Goal: Information Seeking & Learning: Learn about a topic

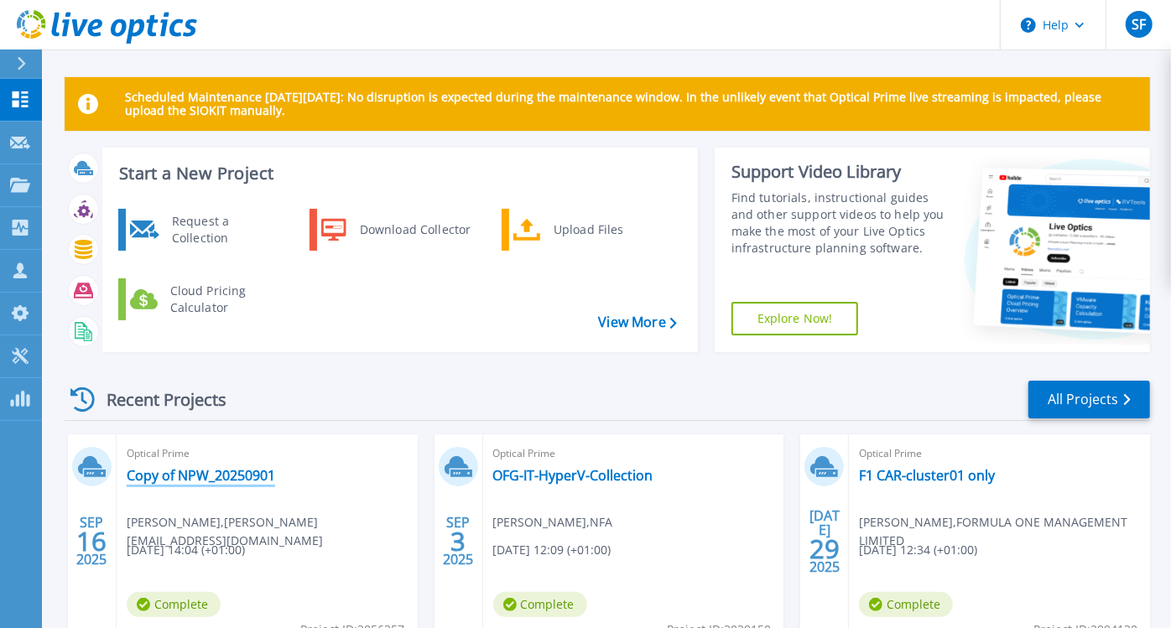
click at [240, 475] on link "Copy of NPW_20250901" at bounding box center [201, 475] width 148 height 17
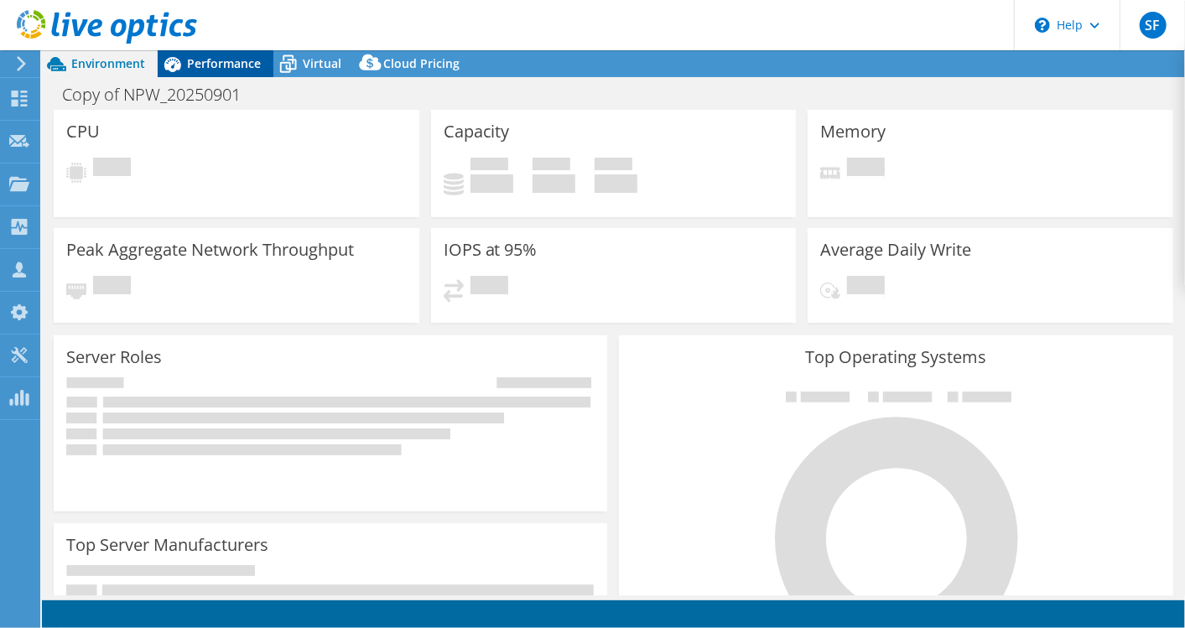
select select "EULondon"
select select "USD"
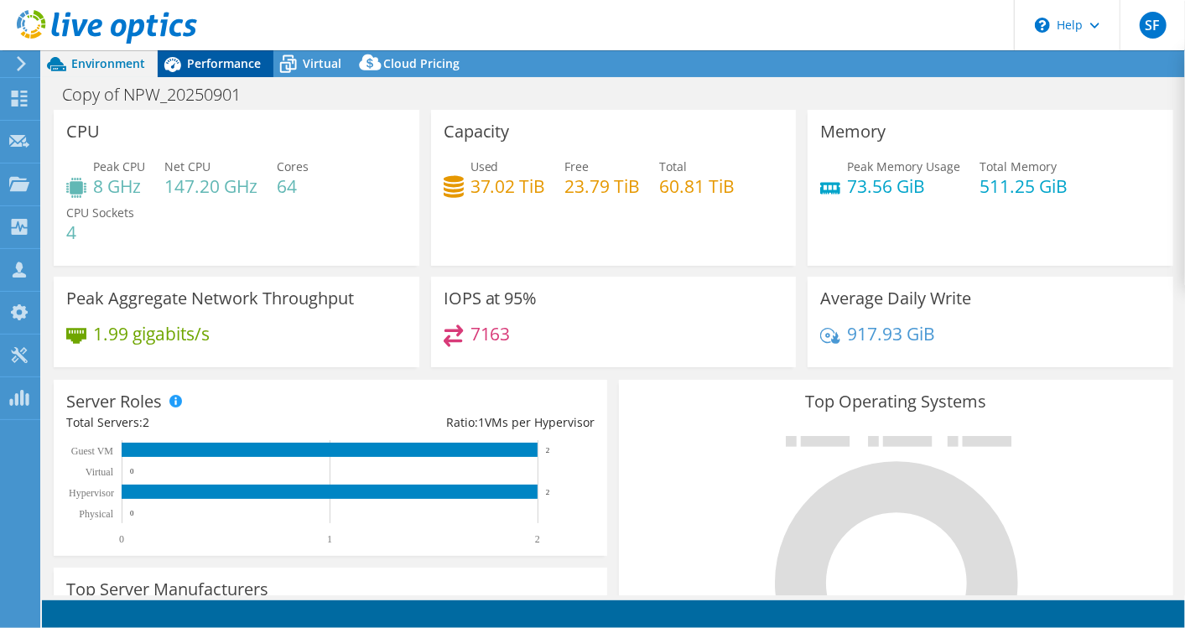
click at [220, 60] on span "Performance" at bounding box center [224, 63] width 74 height 16
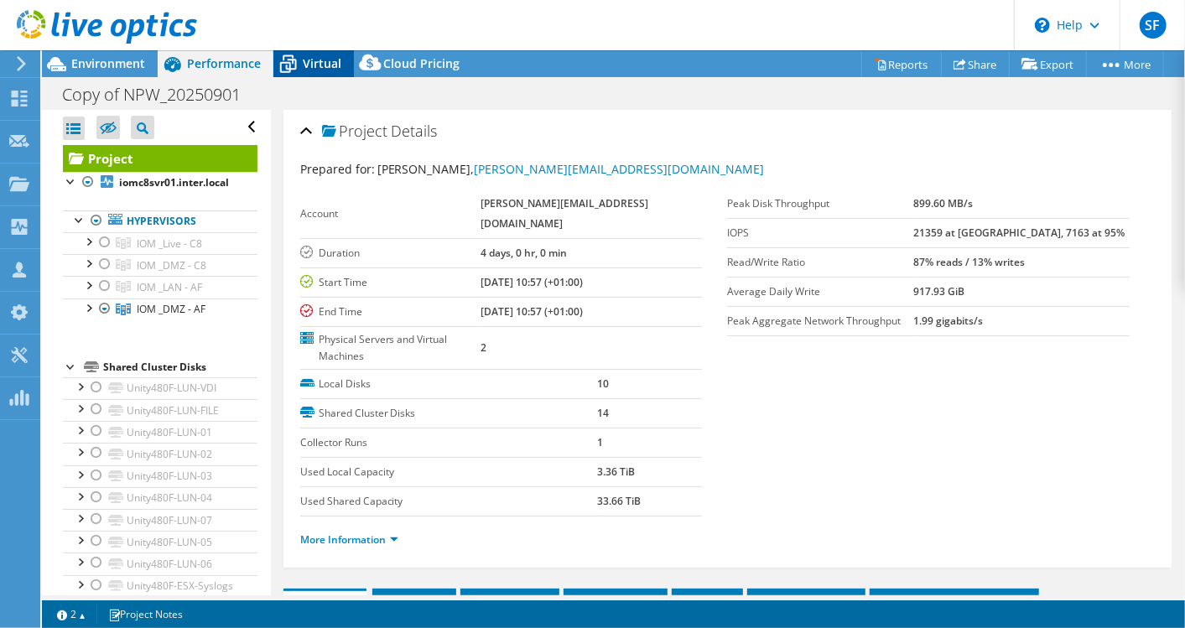
click at [309, 64] on span "Virtual" at bounding box center [322, 63] width 39 height 16
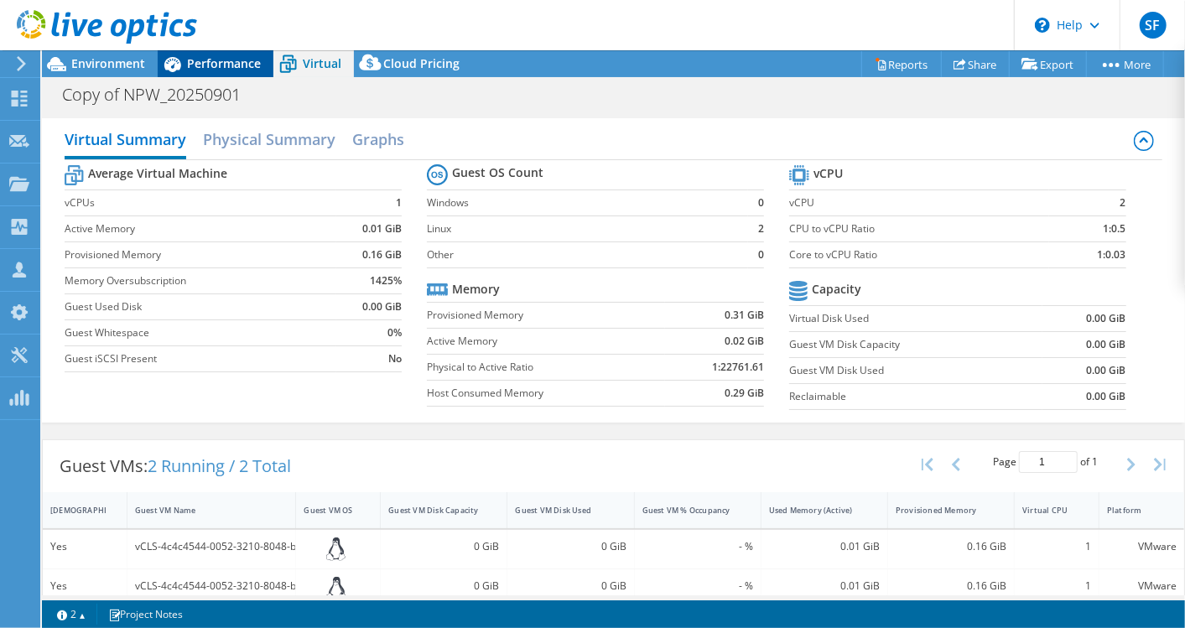
click at [208, 74] on div "Performance" at bounding box center [216, 63] width 116 height 27
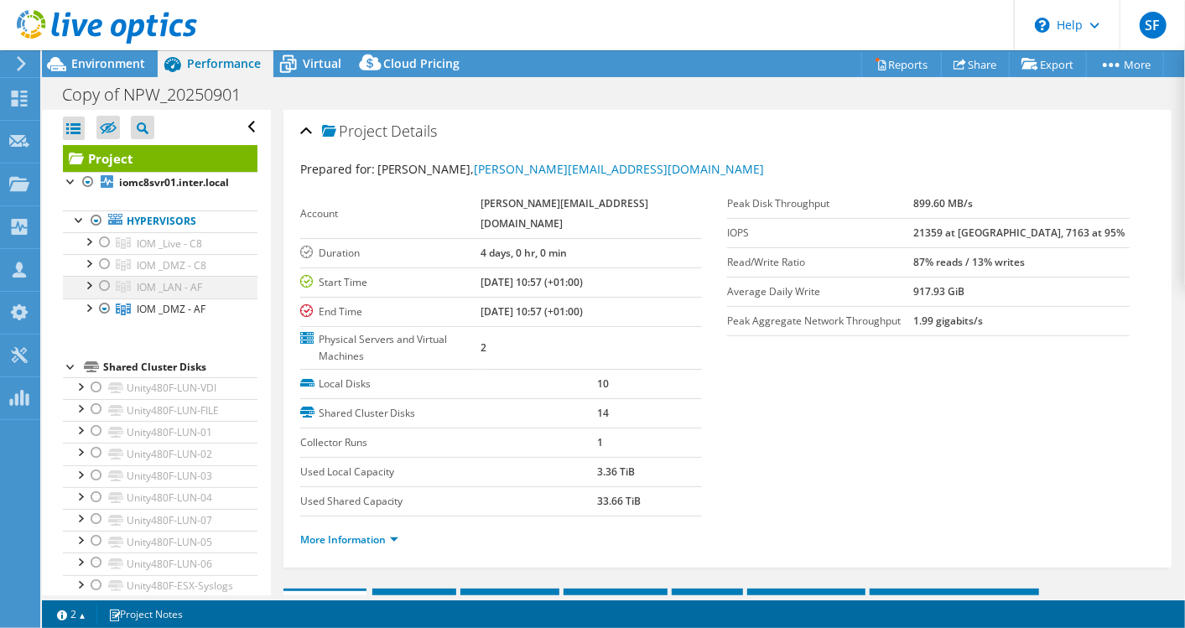
click at [107, 283] on div at bounding box center [104, 286] width 17 height 20
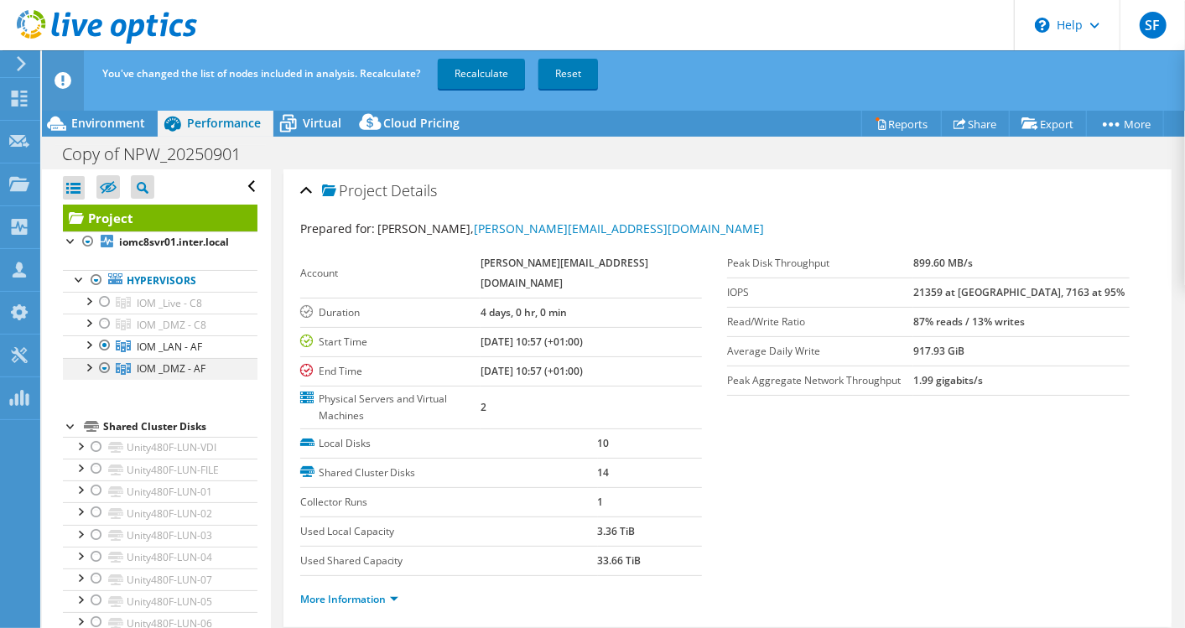
click at [107, 366] on div at bounding box center [104, 368] width 17 height 20
click at [105, 366] on div at bounding box center [104, 368] width 17 height 20
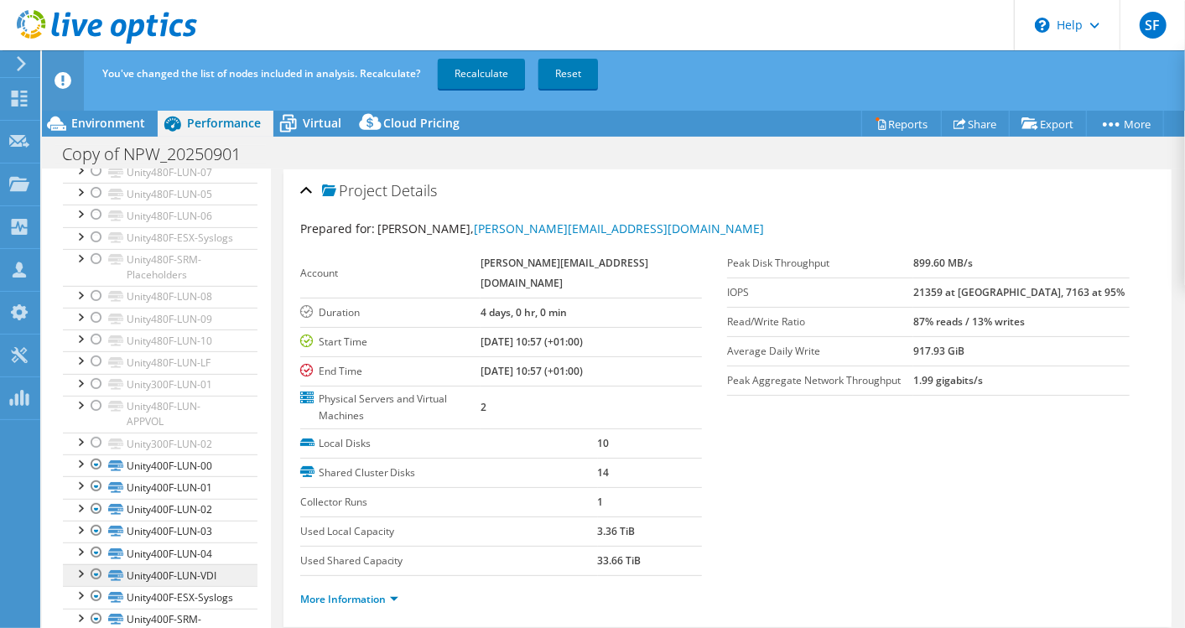
scroll to position [594, 0]
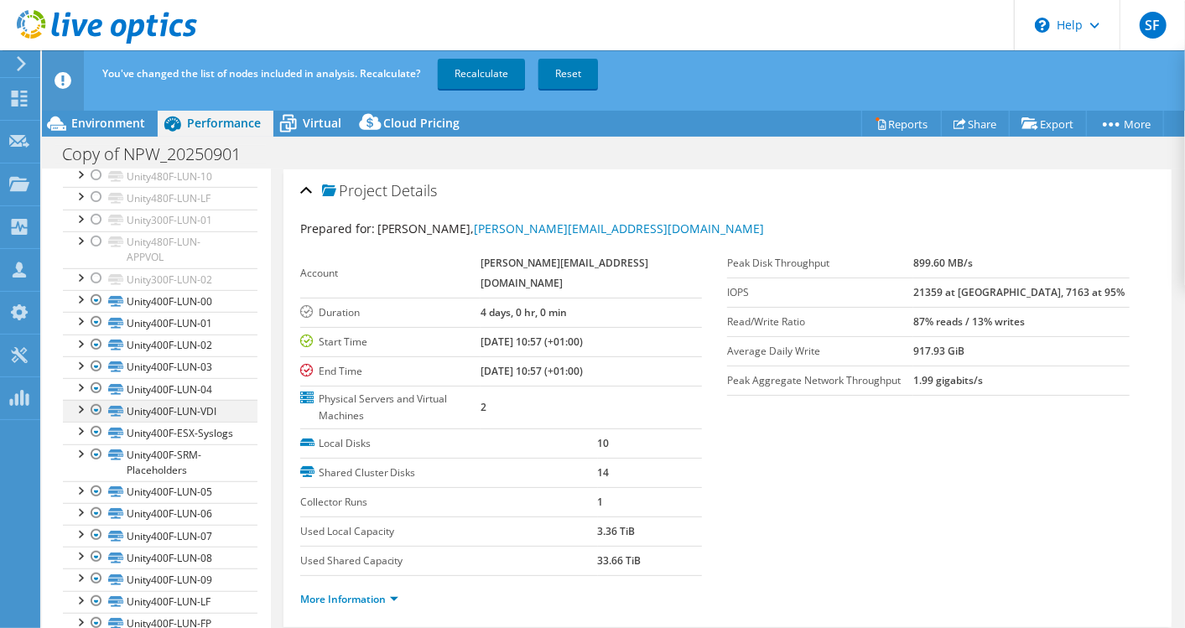
click at [99, 400] on div at bounding box center [96, 410] width 17 height 20
click at [96, 400] on div at bounding box center [96, 410] width 17 height 20
click at [498, 70] on link "Recalculate" at bounding box center [481, 74] width 87 height 30
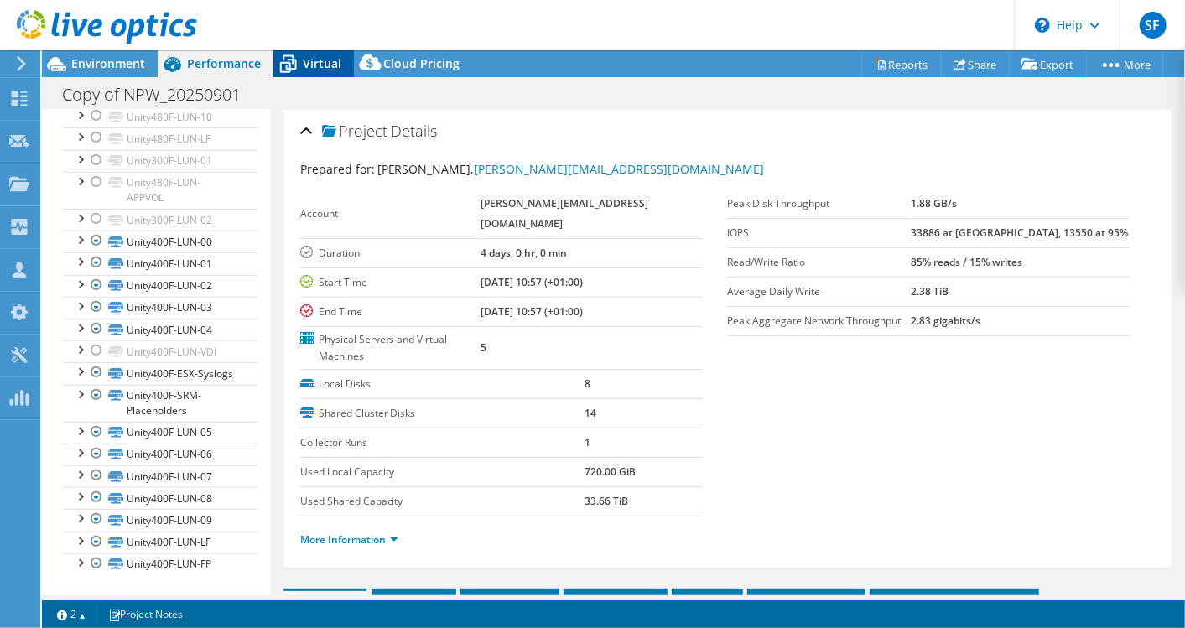
click at [307, 65] on span "Virtual" at bounding box center [322, 63] width 39 height 16
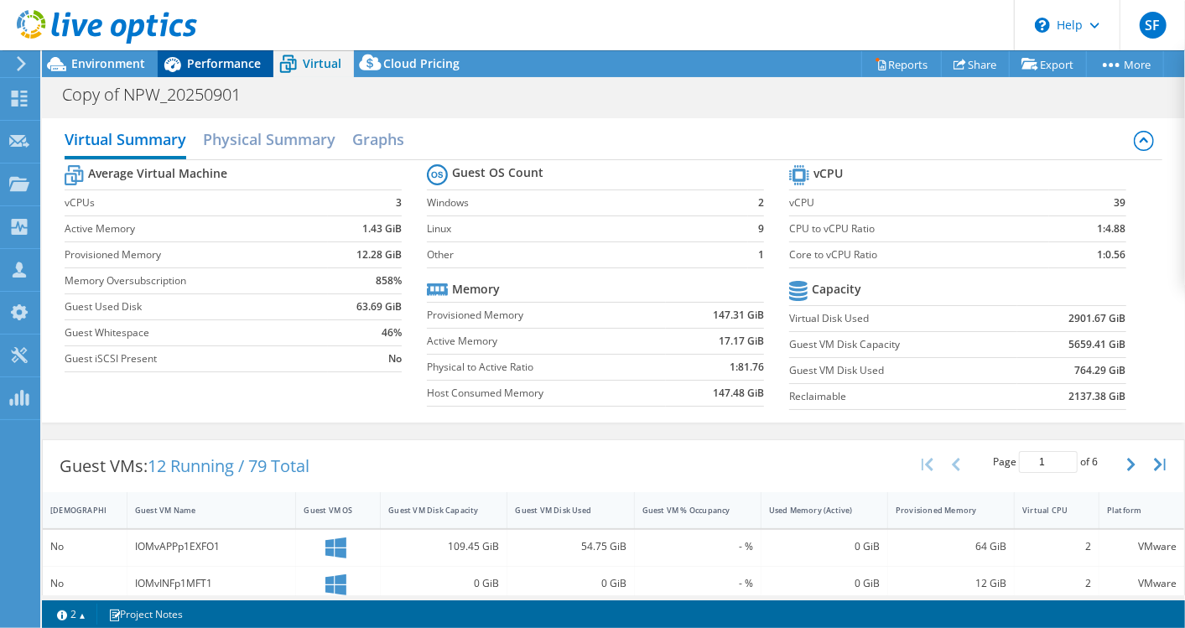
click at [202, 65] on span "Performance" at bounding box center [224, 63] width 74 height 16
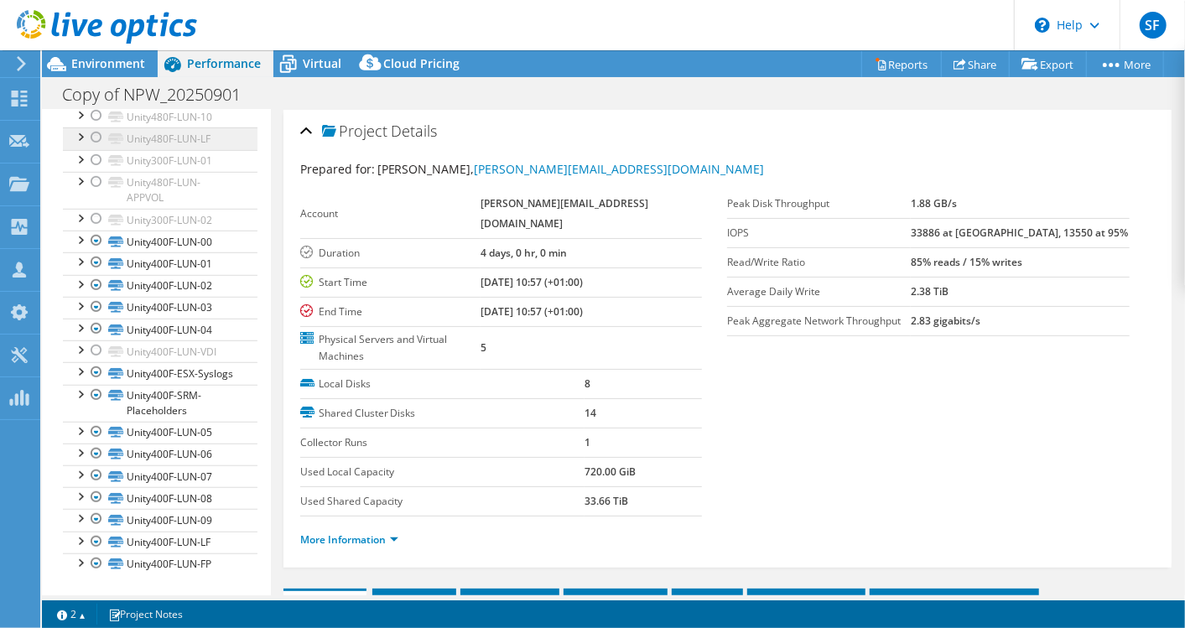
scroll to position [0, 0]
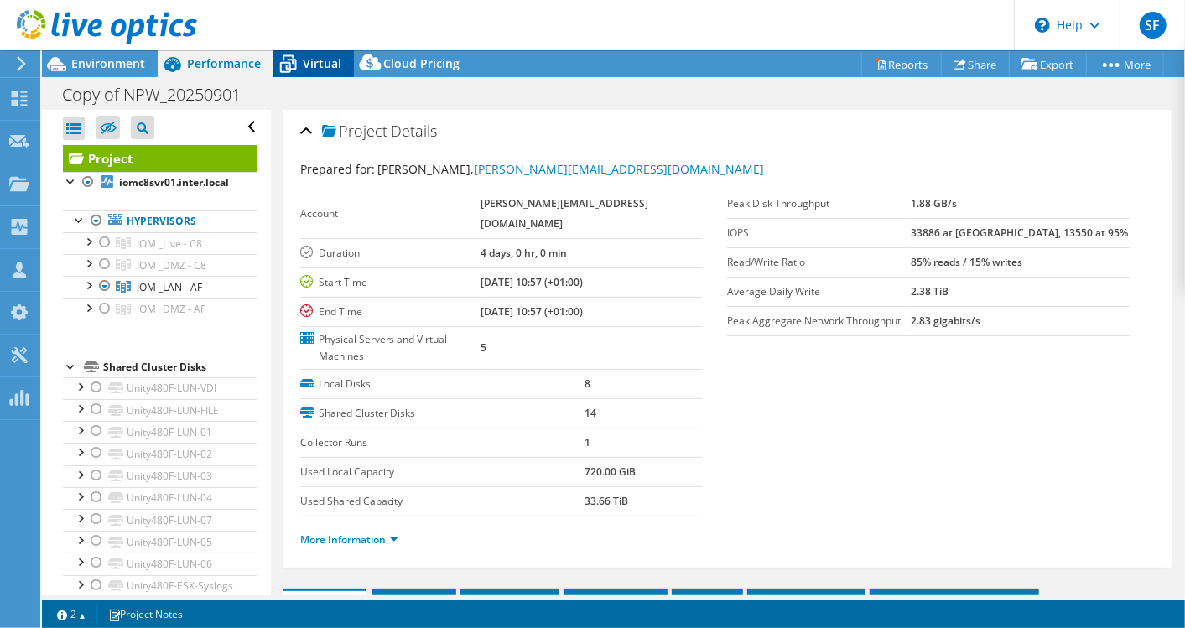
click at [304, 55] on span "Virtual" at bounding box center [322, 63] width 39 height 16
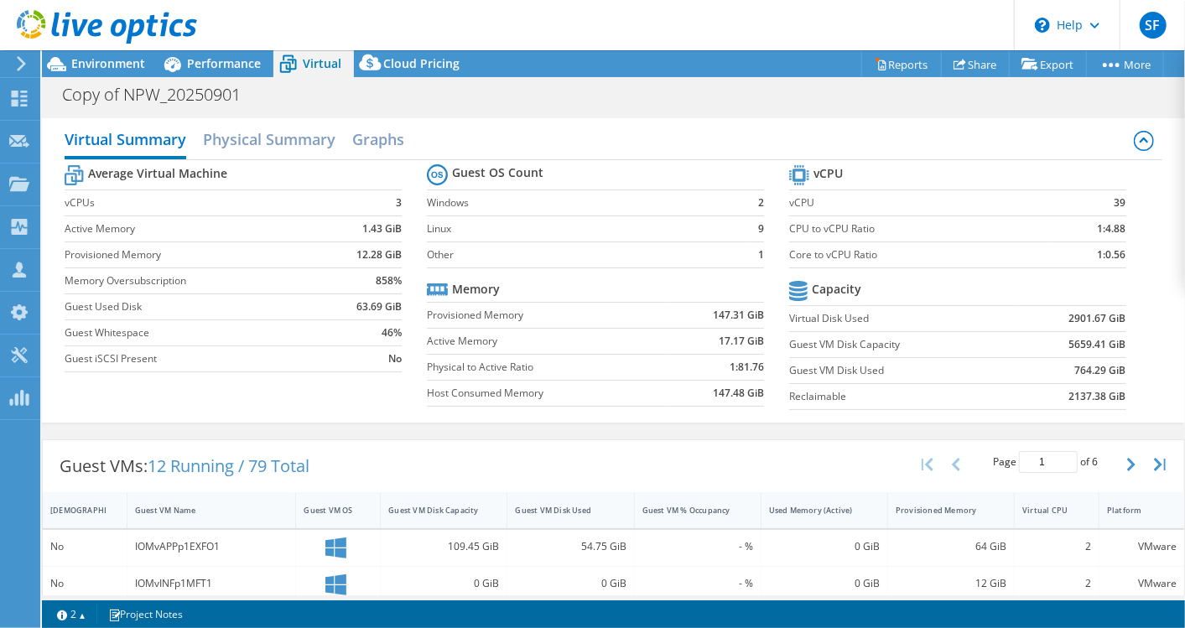
click at [1069, 336] on b "5659.41 GiB" at bounding box center [1097, 344] width 57 height 17
copy b "5659.41"
click at [210, 57] on span "Performance" at bounding box center [224, 63] width 74 height 16
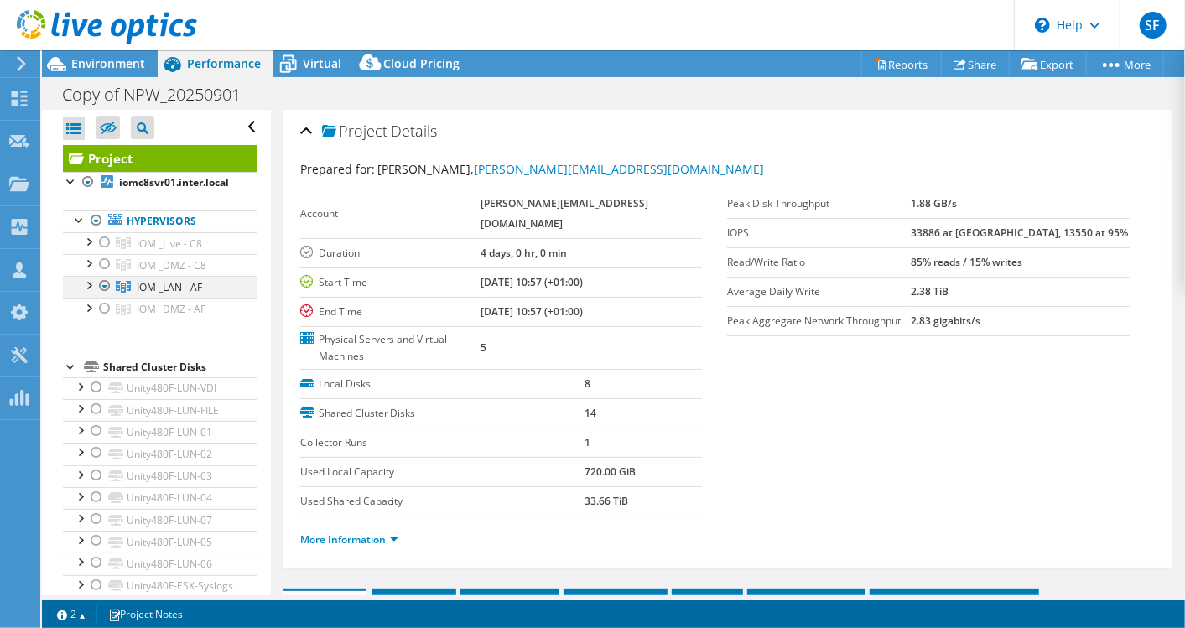
click at [105, 286] on div at bounding box center [104, 286] width 17 height 20
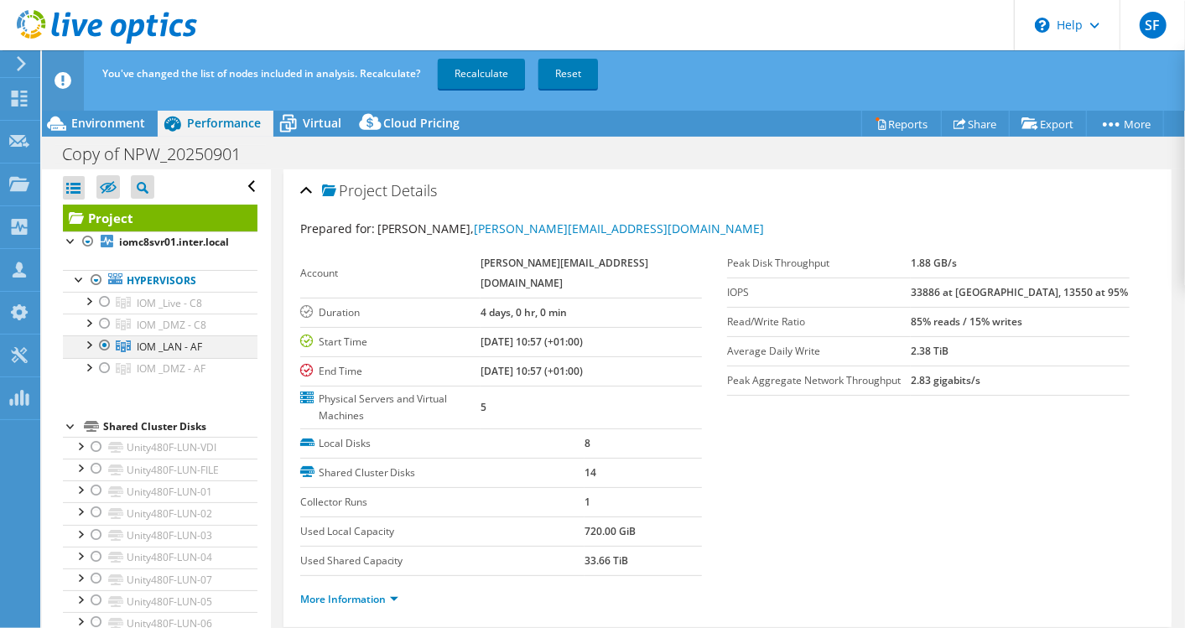
click at [102, 285] on div at bounding box center [96, 280] width 17 height 20
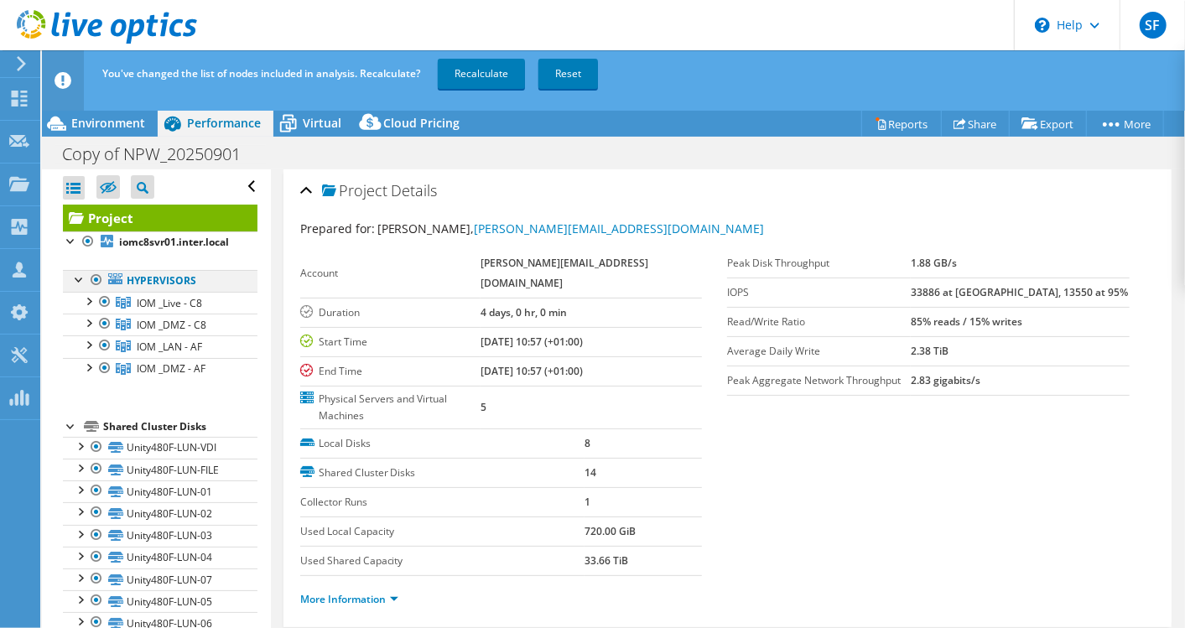
click at [96, 282] on div at bounding box center [96, 280] width 17 height 20
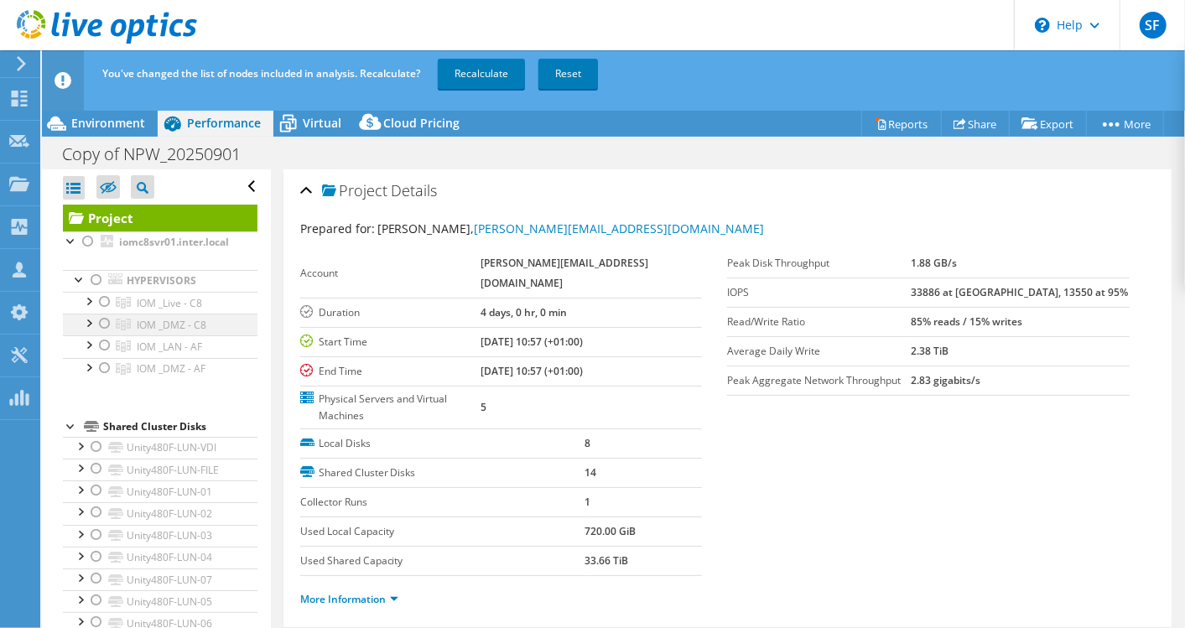
click at [107, 321] on div at bounding box center [104, 324] width 17 height 20
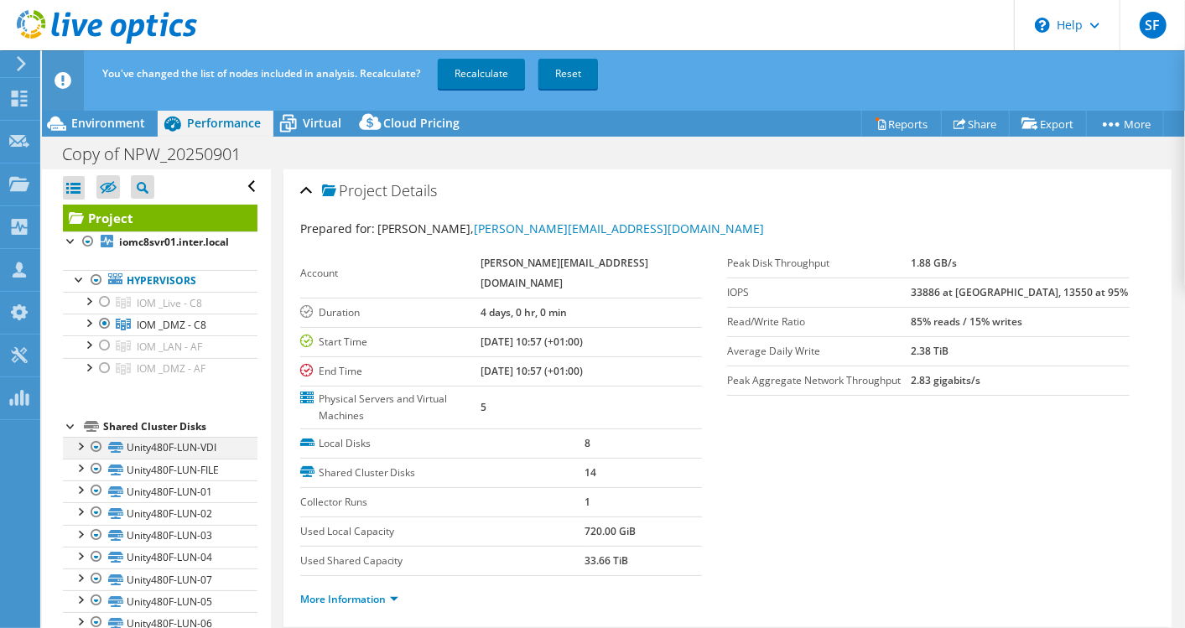
click at [96, 443] on div at bounding box center [96, 447] width 17 height 20
click at [493, 69] on link "Recalculate" at bounding box center [481, 74] width 87 height 30
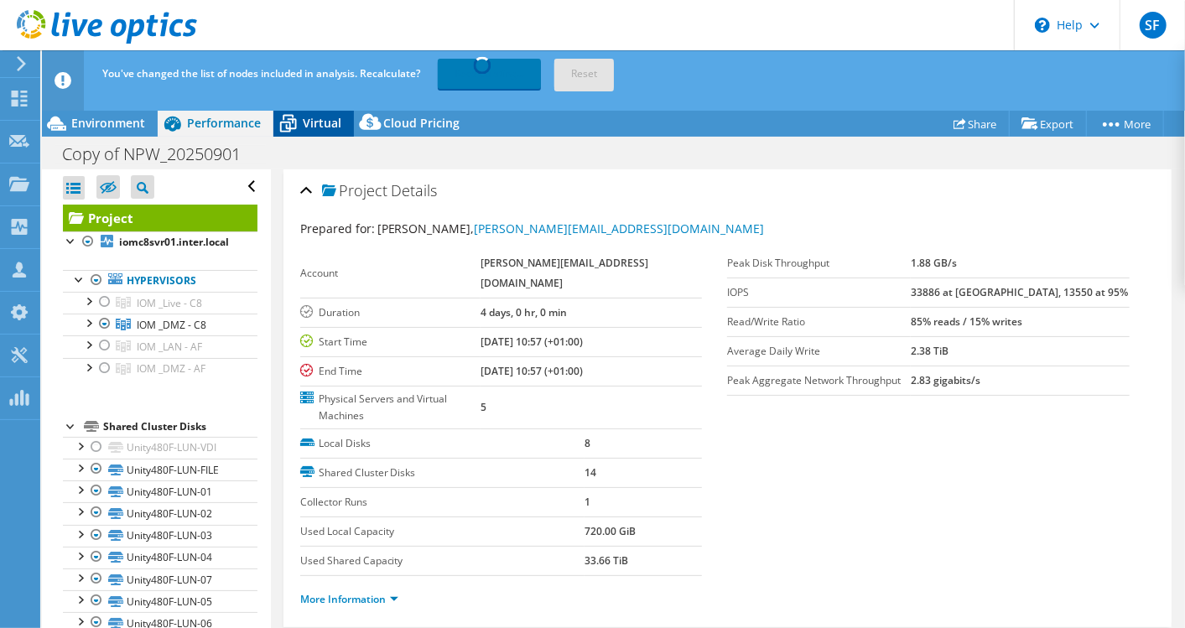
click at [317, 116] on span "Virtual" at bounding box center [322, 123] width 39 height 16
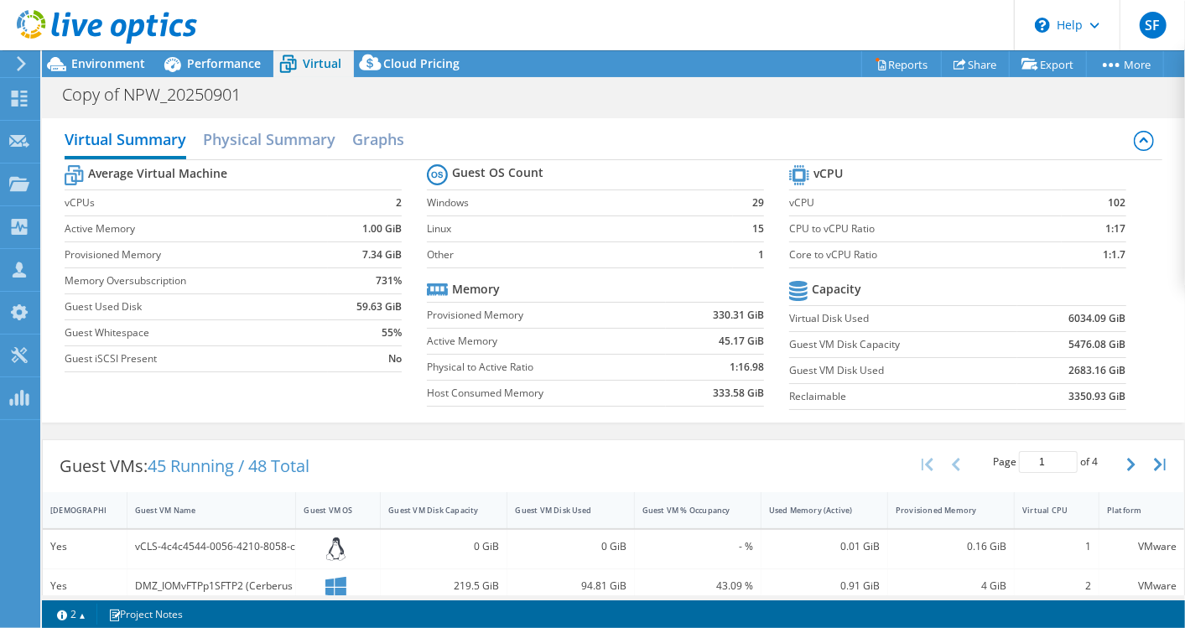
click at [1069, 340] on b "5476.08 GiB" at bounding box center [1097, 344] width 57 height 17
copy b "5476.08"
click at [223, 73] on div "Performance" at bounding box center [216, 63] width 116 height 27
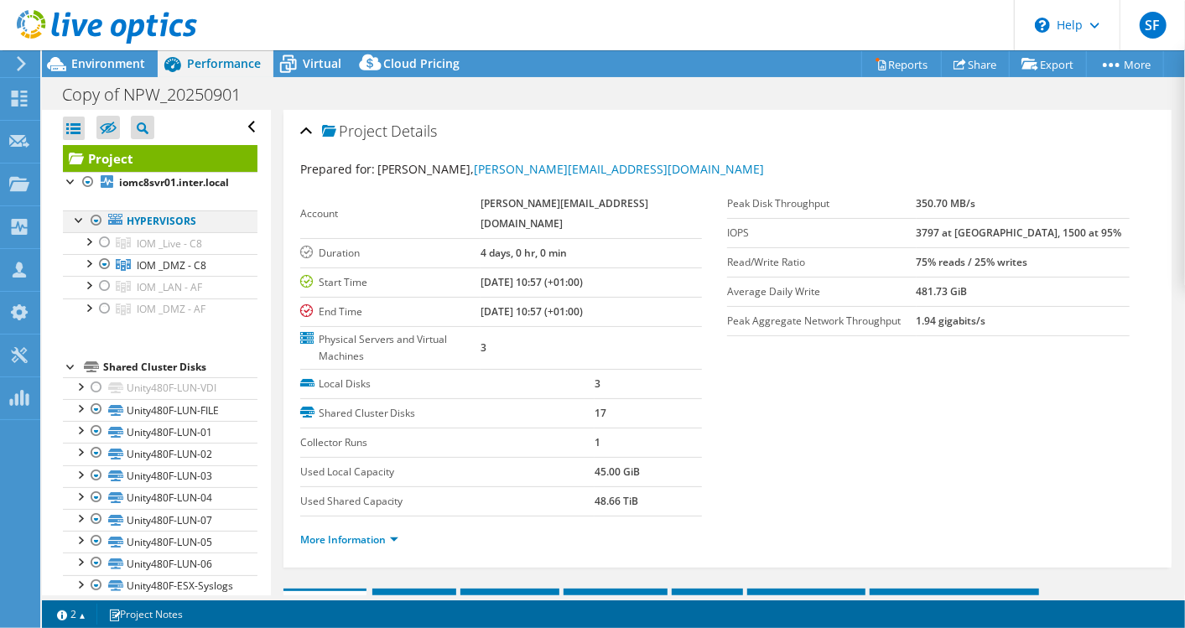
click at [99, 216] on div at bounding box center [96, 220] width 17 height 20
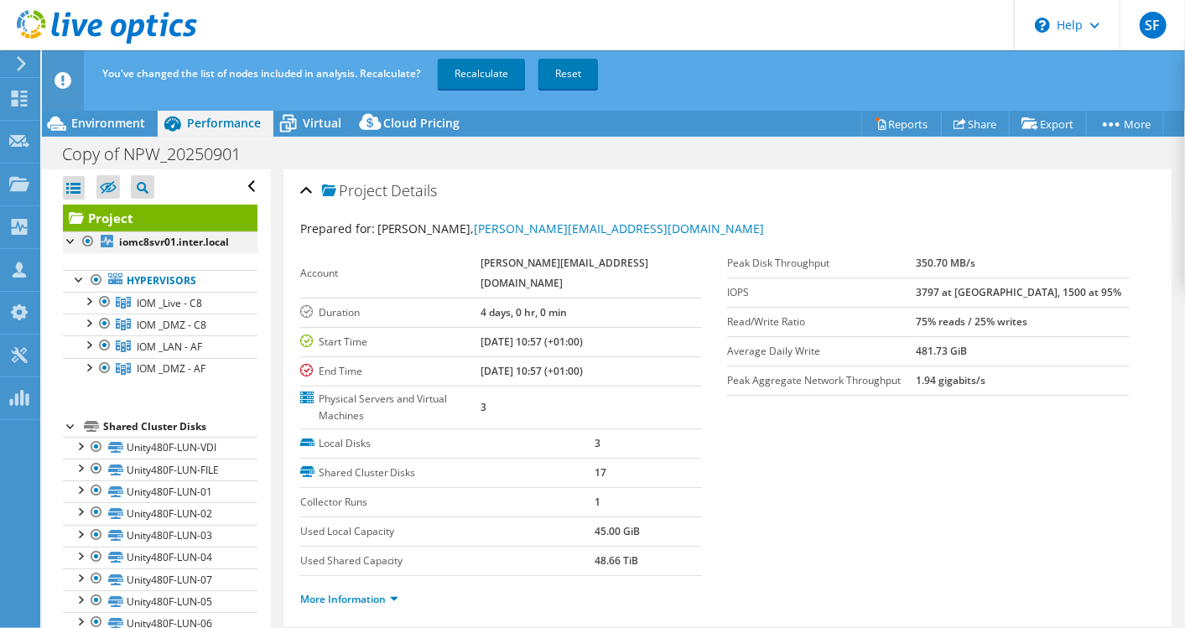
click at [96, 216] on link "Project" at bounding box center [160, 218] width 195 height 27
click at [94, 283] on div at bounding box center [96, 280] width 17 height 20
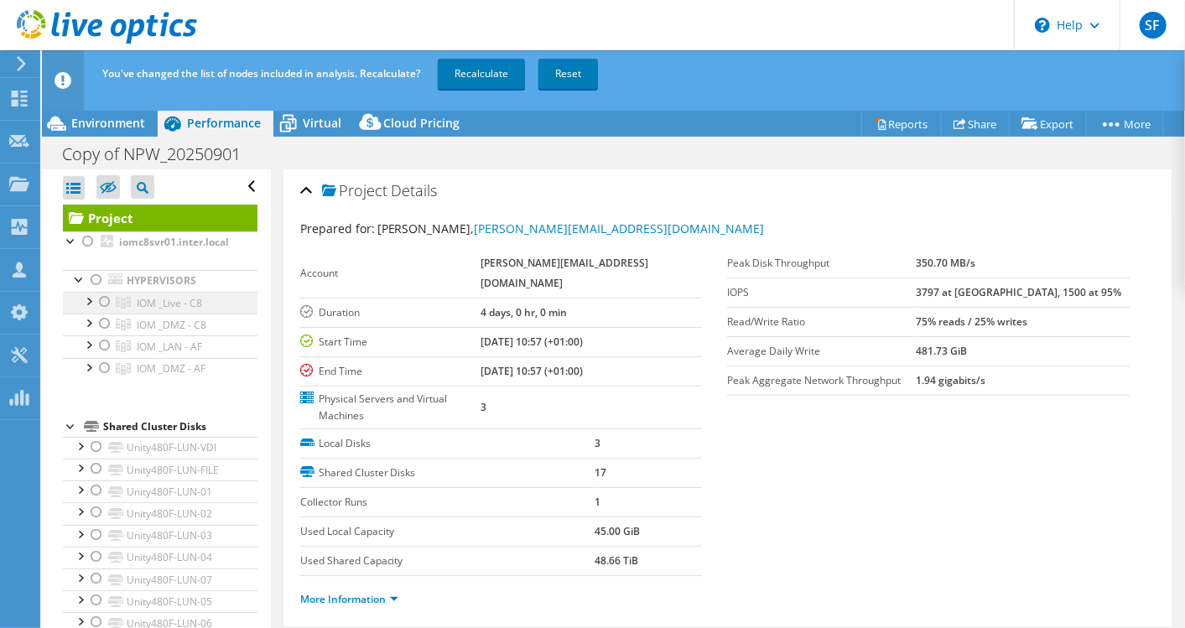
click at [104, 300] on div at bounding box center [104, 302] width 17 height 20
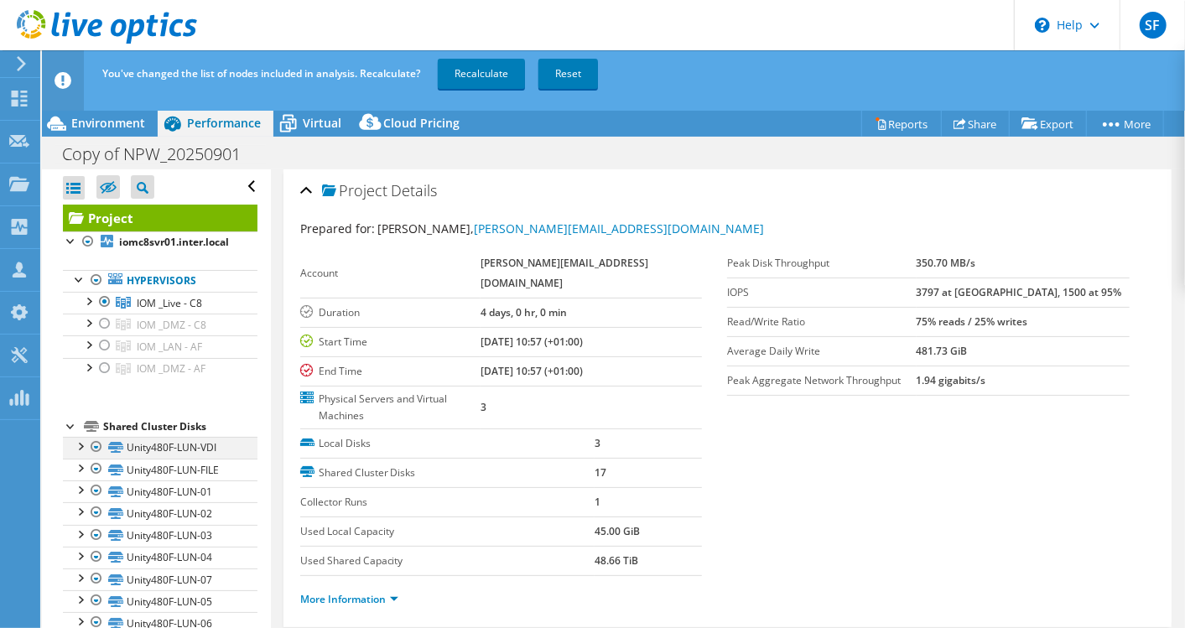
click at [97, 443] on div at bounding box center [96, 447] width 17 height 20
click at [95, 448] on div at bounding box center [96, 447] width 17 height 20
click at [471, 71] on link "Recalculate" at bounding box center [481, 74] width 87 height 30
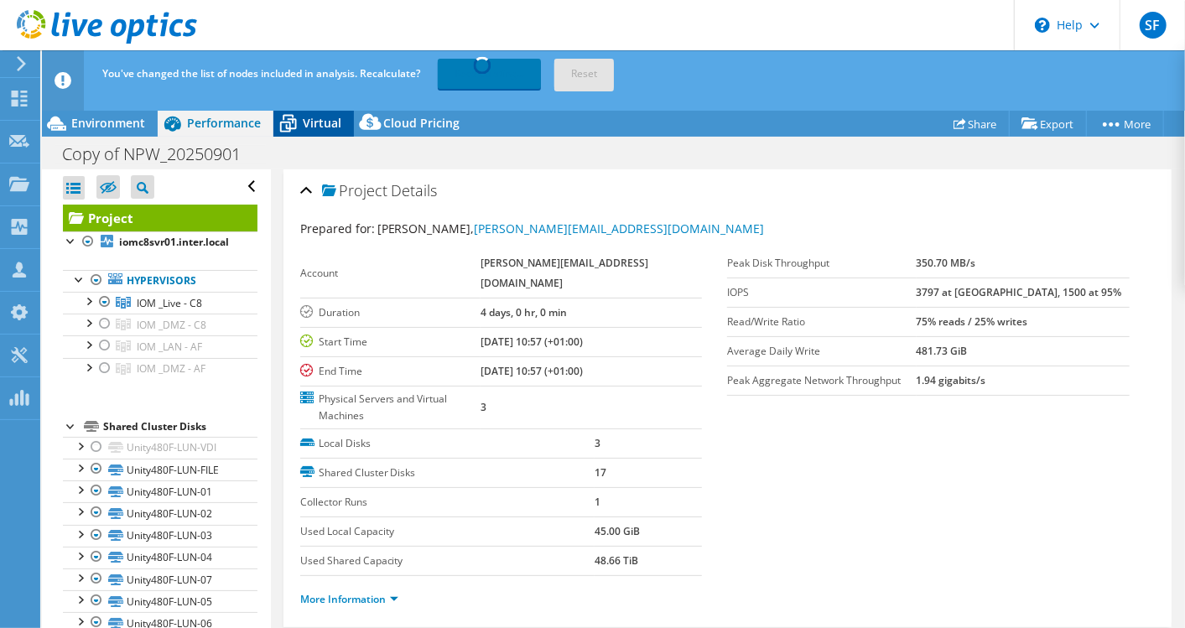
click at [318, 122] on span "Virtual" at bounding box center [322, 123] width 39 height 16
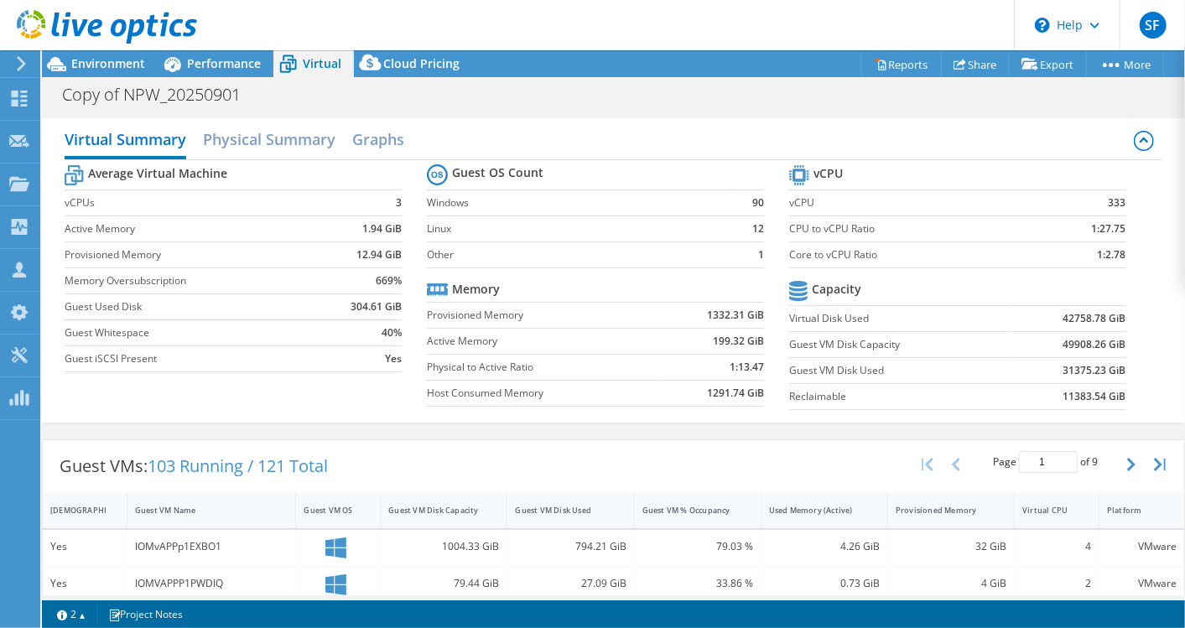
click at [1066, 343] on b "49908.26 GiB" at bounding box center [1094, 344] width 63 height 17
copy b "49908.26"
click at [118, 58] on span "Environment" at bounding box center [108, 63] width 74 height 16
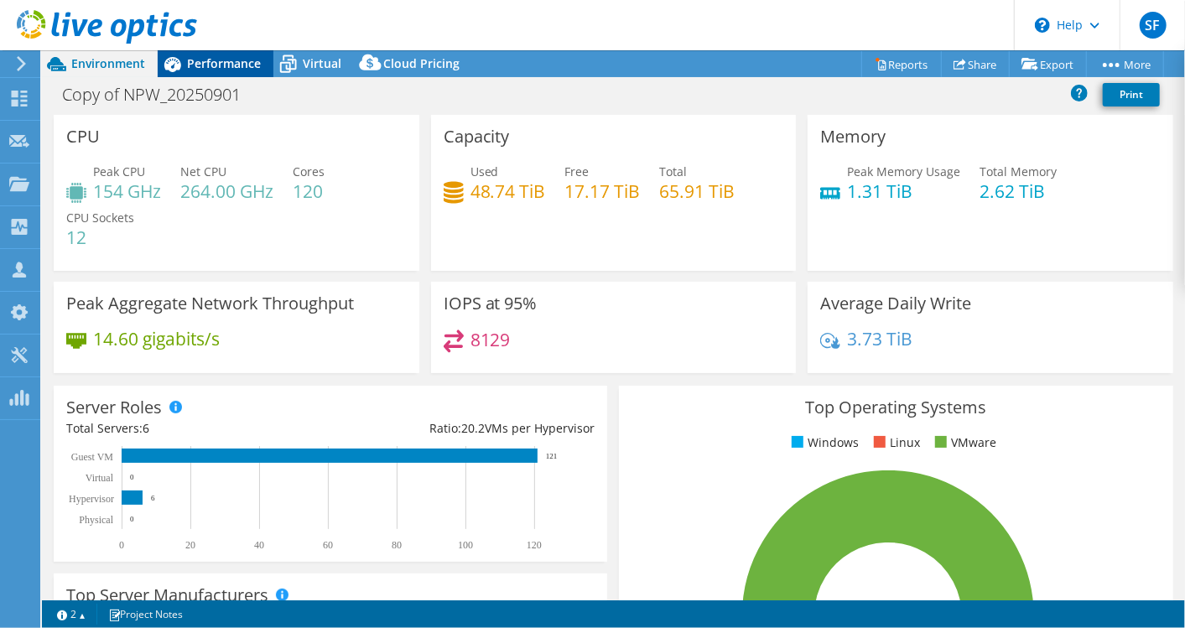
click at [222, 65] on span "Performance" at bounding box center [224, 63] width 74 height 16
